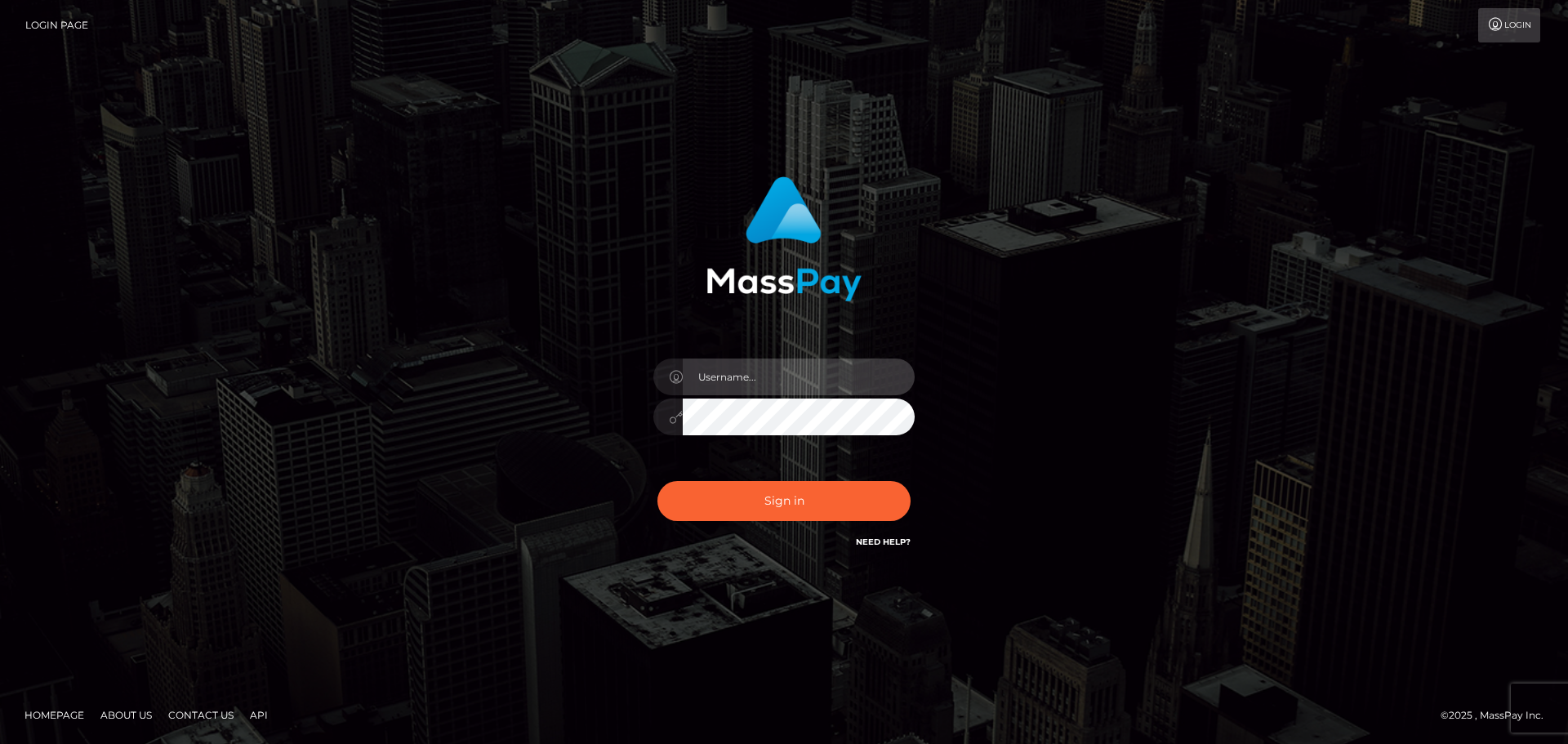
click at [764, 385] on input "text" at bounding box center [798, 377] width 232 height 37
checkbox input "true"
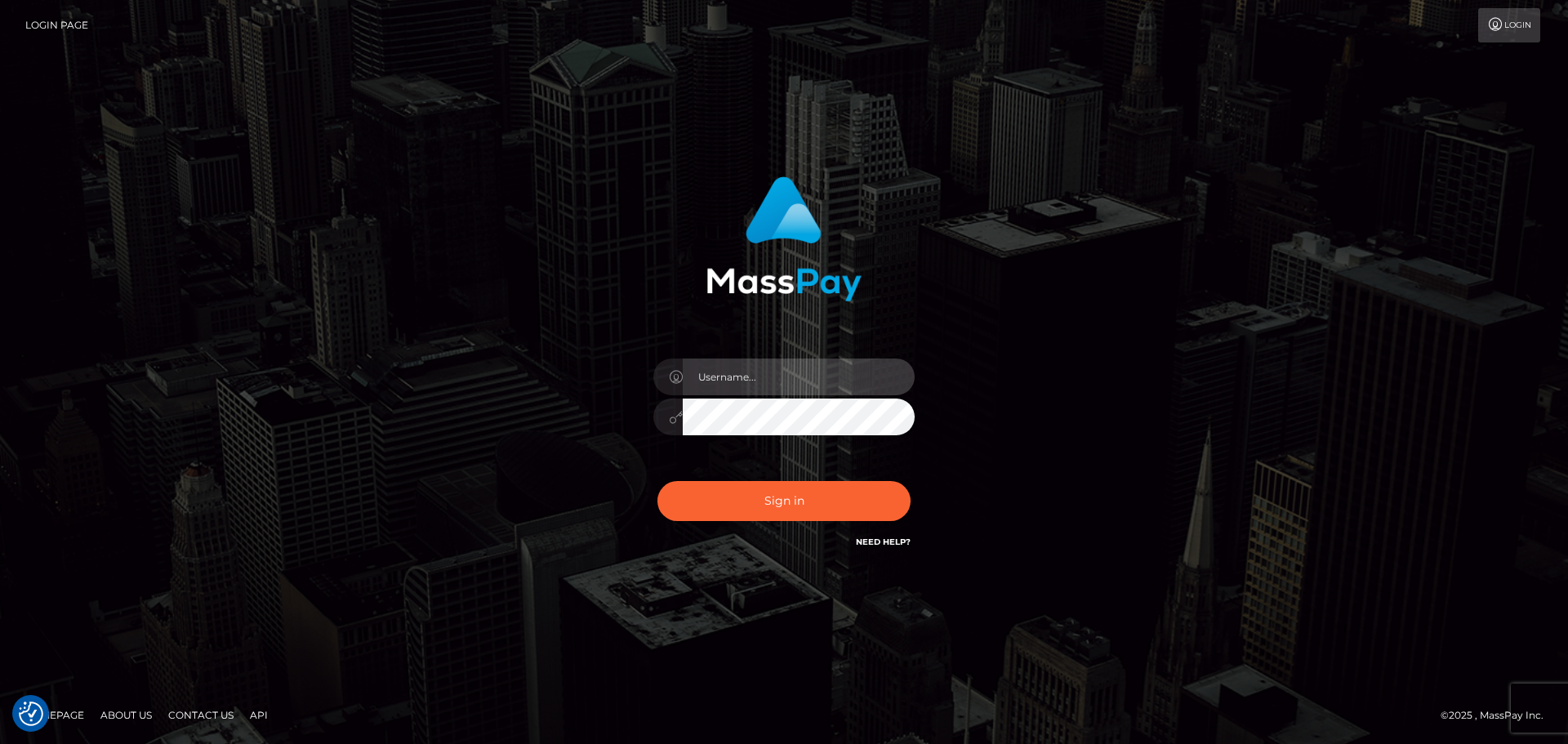
click at [777, 382] on input "text" at bounding box center [798, 377] width 232 height 37
type input "[EMAIL_ADDRESS][DOMAIN_NAME]"
click at [657, 481] on button "Sign in" at bounding box center [784, 501] width 253 height 40
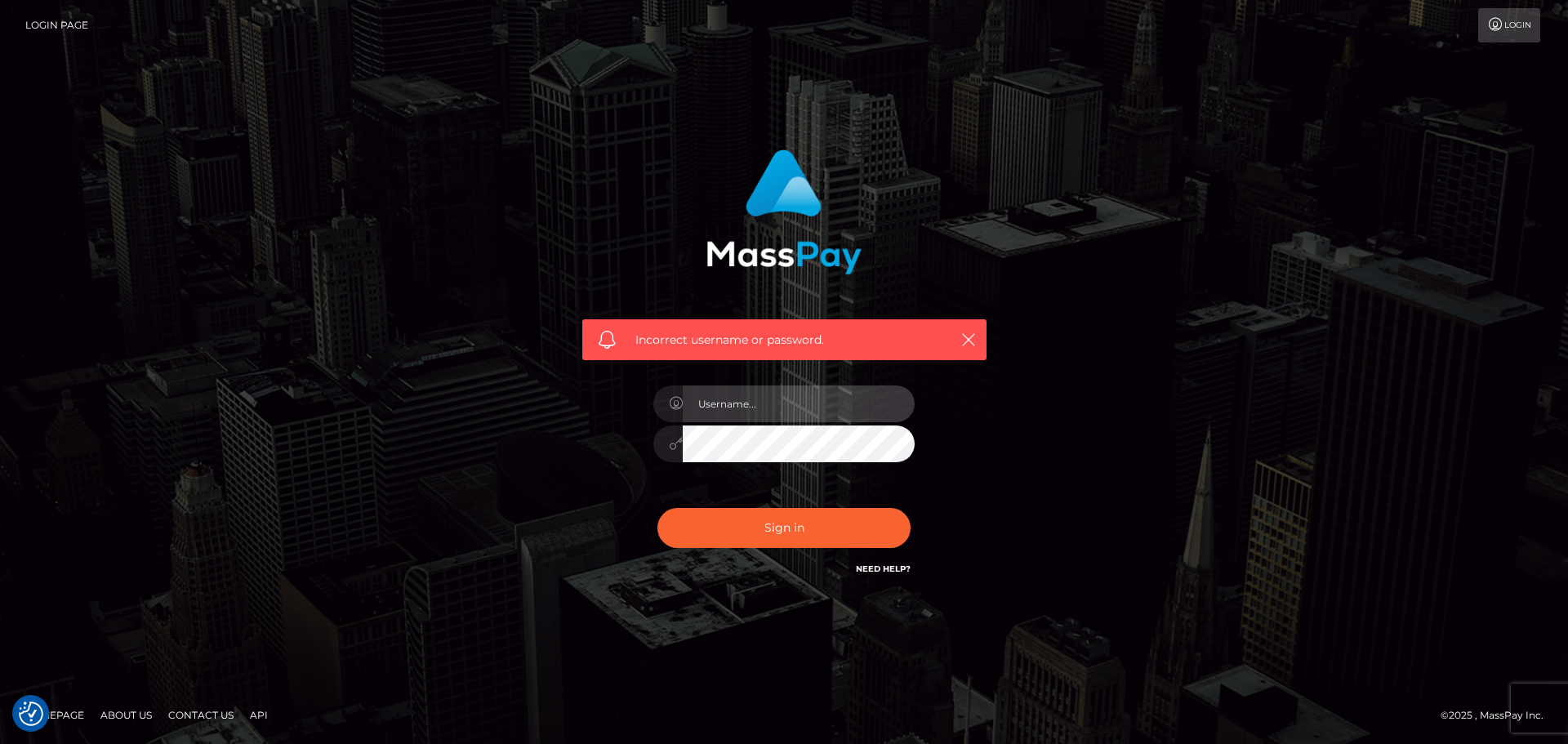
click at [774, 406] on input "text" at bounding box center [798, 404] width 232 height 37
type input "[EMAIL_ADDRESS][DOMAIN_NAME]"
click at [657, 508] on button "Sign in" at bounding box center [784, 528] width 253 height 40
click at [772, 412] on input "text" at bounding box center [798, 404] width 232 height 37
type input "[EMAIL_ADDRESS][DOMAIN_NAME]"
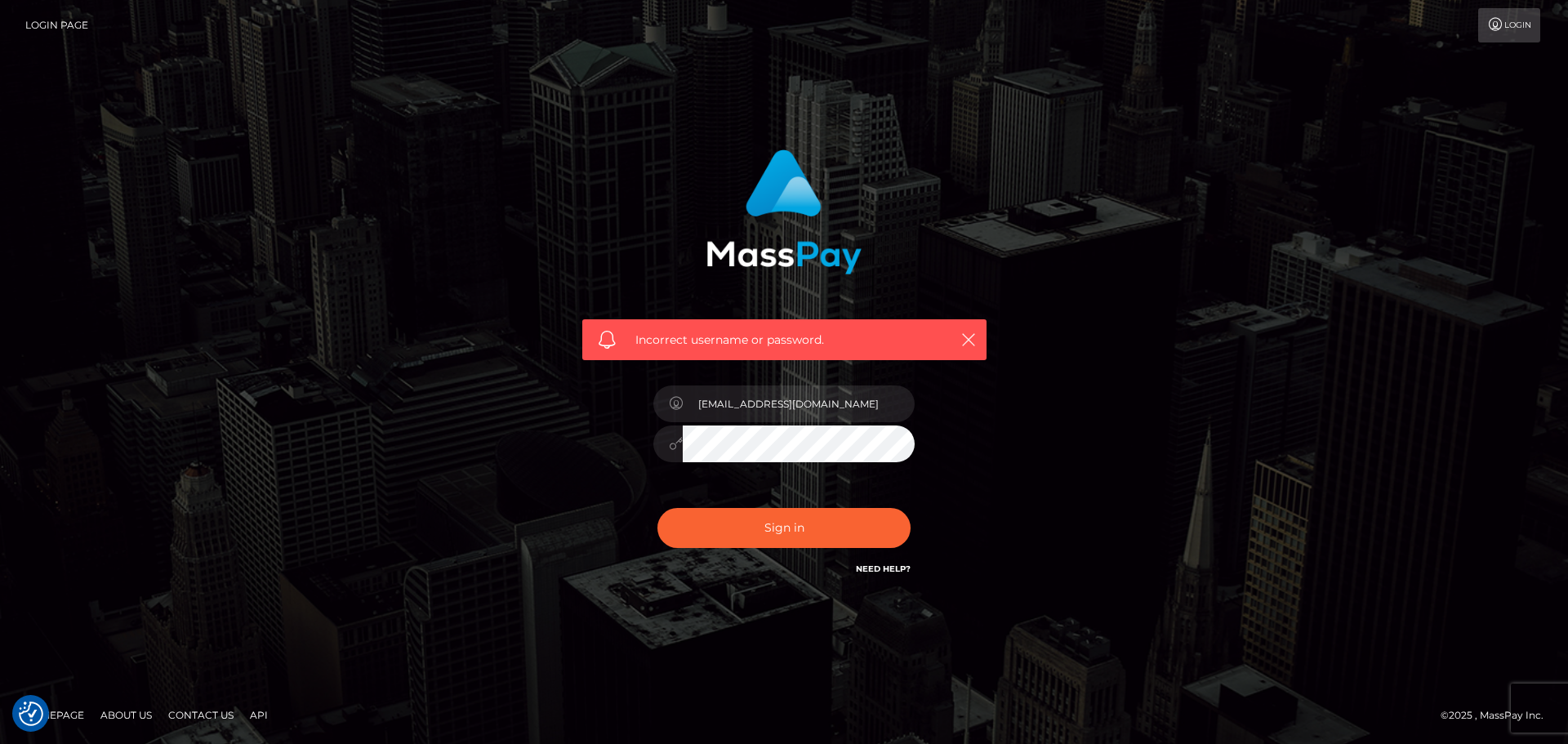
click at [657, 508] on button "Sign in" at bounding box center [784, 528] width 253 height 40
click at [765, 406] on input "text" at bounding box center [798, 404] width 232 height 37
type input "[EMAIL_ADDRESS][DOMAIN_NAME]"
click at [657, 508] on button "Sign in" at bounding box center [784, 528] width 253 height 40
